Goal: Information Seeking & Learning: Learn about a topic

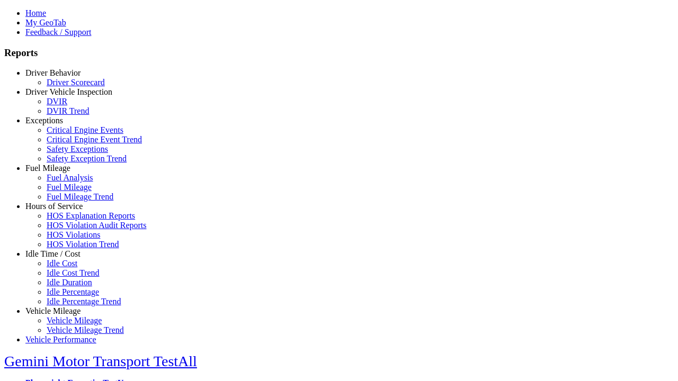
click at [61, 125] on link "Exceptions" at bounding box center [44, 120] width 38 height 9
click at [69, 134] on link "Critical Engine Events" at bounding box center [85, 129] width 77 height 9
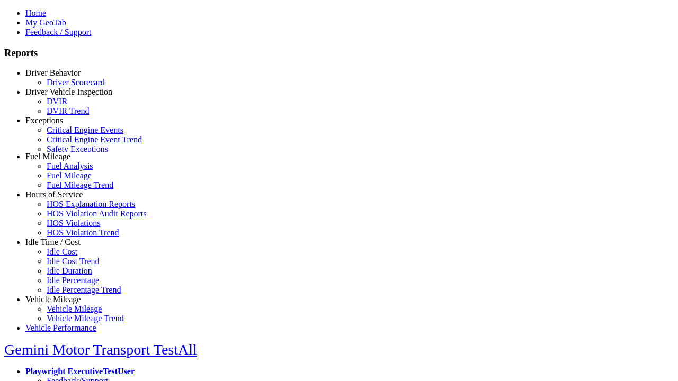
scroll to position [2, 0]
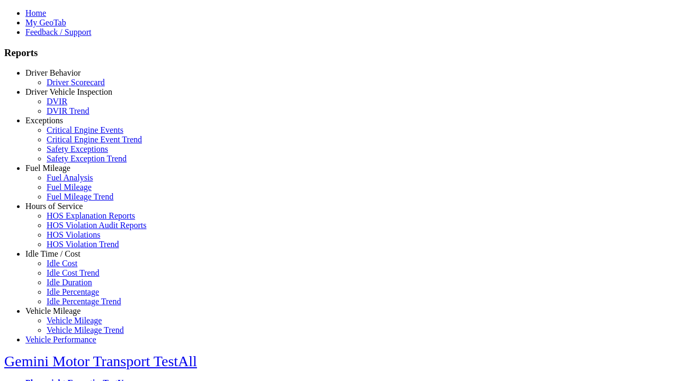
select select
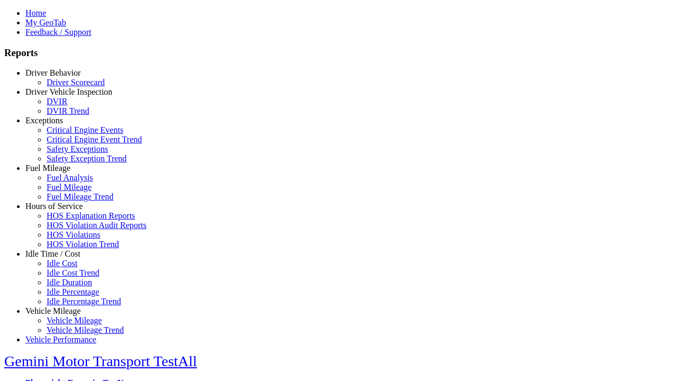
select select
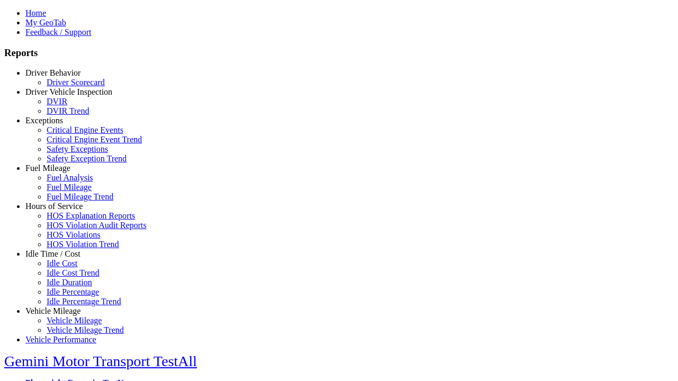
select select
